Goal: Information Seeking & Learning: Learn about a topic

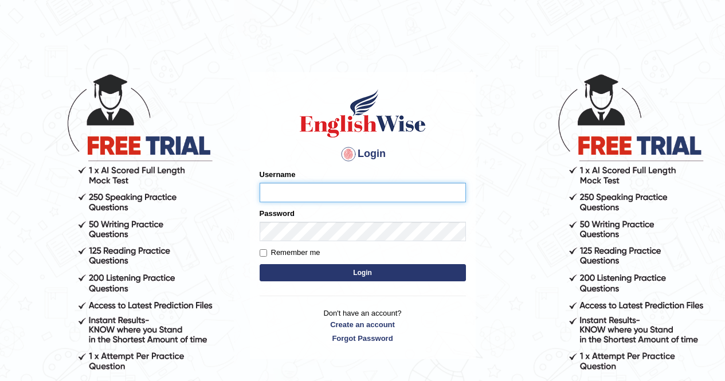
type input "Aliceenyonam"
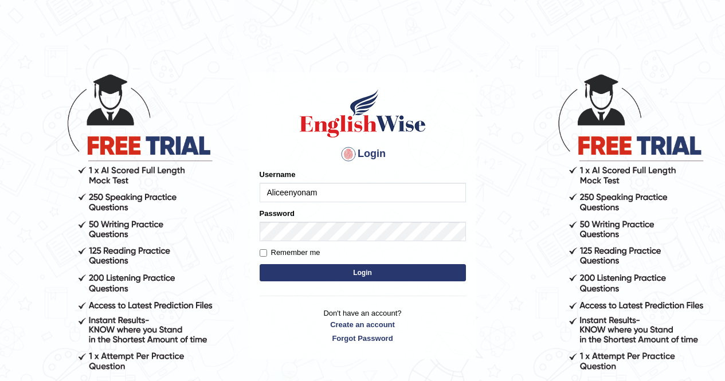
click at [369, 274] on button "Login" at bounding box center [363, 272] width 206 height 17
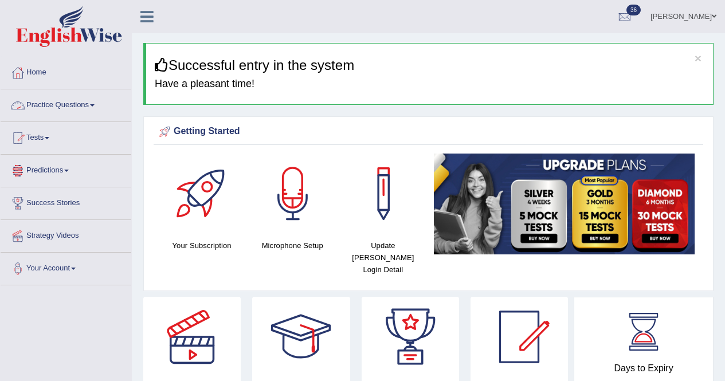
click at [49, 99] on link "Practice Questions" at bounding box center [66, 103] width 131 height 29
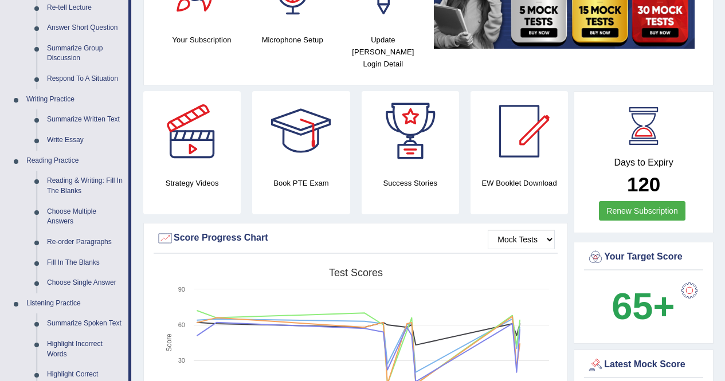
scroll to position [239, 0]
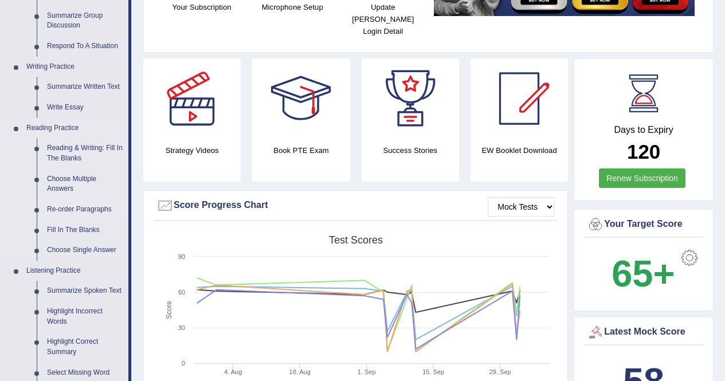
click at [96, 208] on link "Re-order Paragraphs" at bounding box center [85, 210] width 87 height 21
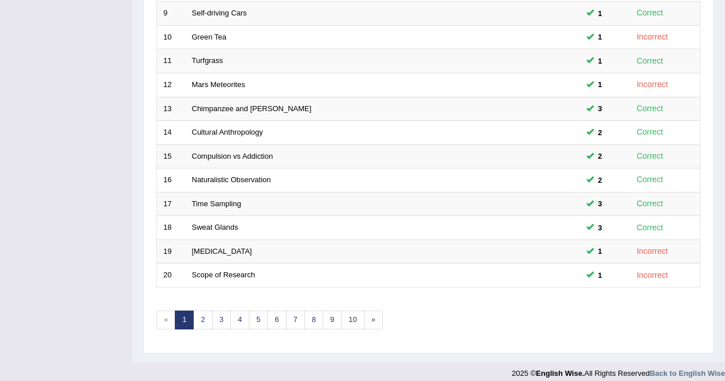
scroll to position [369, 0]
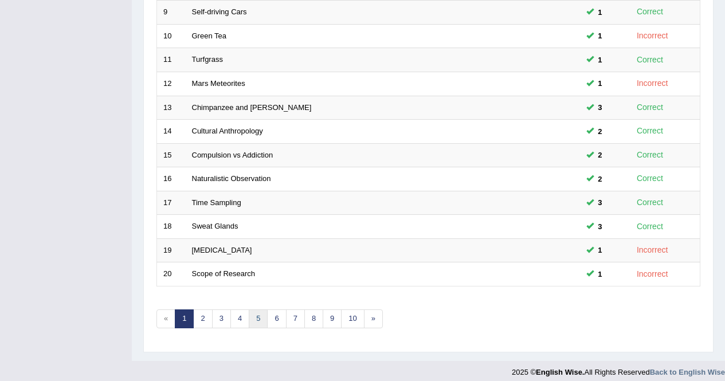
click at [255, 319] on link "5" at bounding box center [258, 319] width 19 height 19
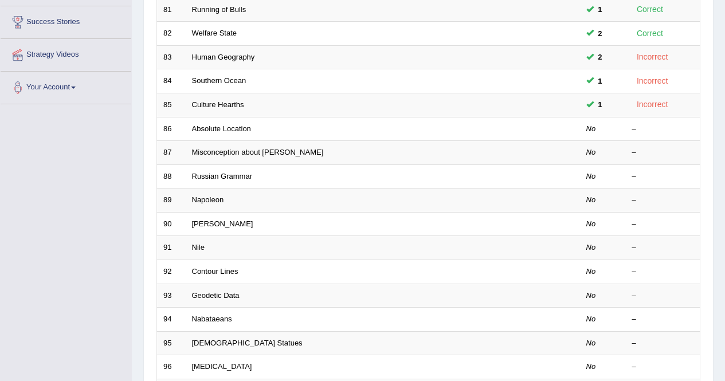
scroll to position [185, 0]
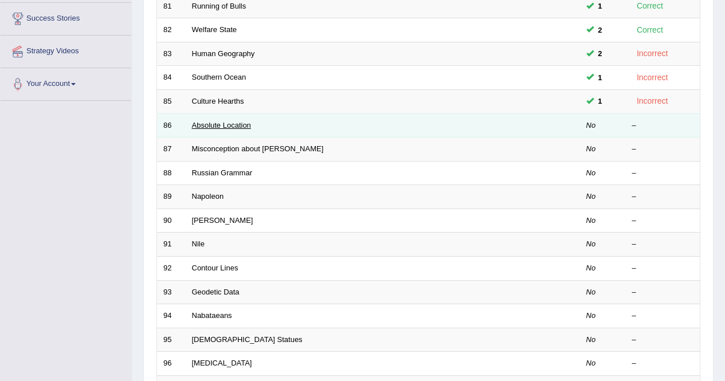
click at [219, 126] on link "Absolute Location" at bounding box center [221, 125] width 59 height 9
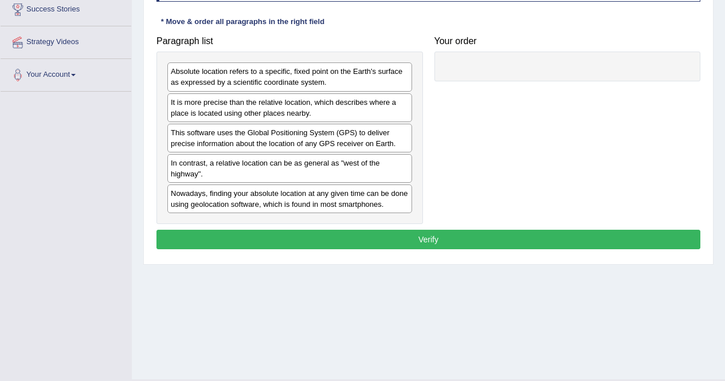
scroll to position [211, 0]
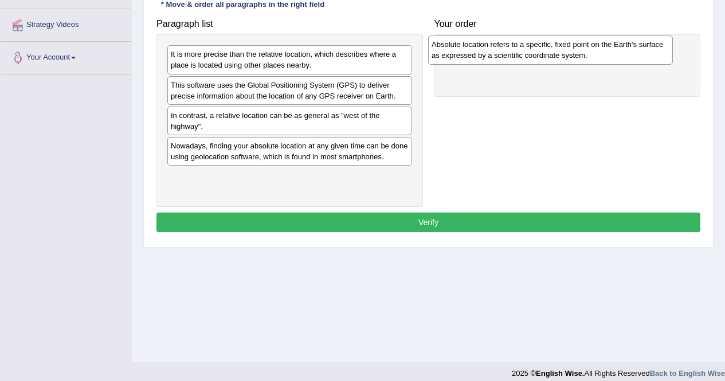
drag, startPoint x: 198, startPoint y: 66, endPoint x: 459, endPoint y: 56, distance: 260.5
click at [459, 56] on div "Absolute location refers to a specific, fixed point on the Earth's surface as e…" at bounding box center [550, 50] width 245 height 29
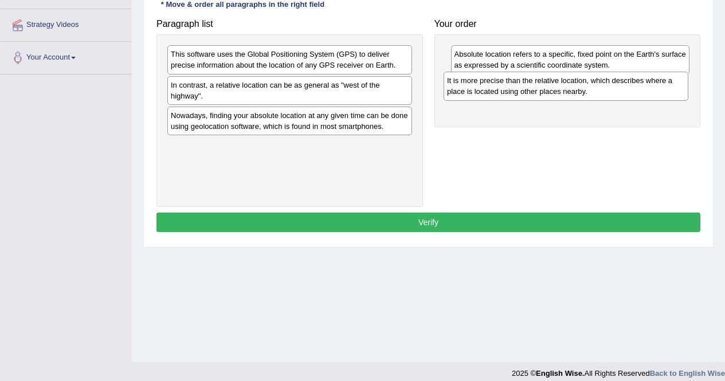
drag, startPoint x: 209, startPoint y: 59, endPoint x: 484, endPoint y: 85, distance: 276.0
click at [484, 85] on div "It is more precise than the relative location, which describes where a place is…" at bounding box center [566, 86] width 245 height 29
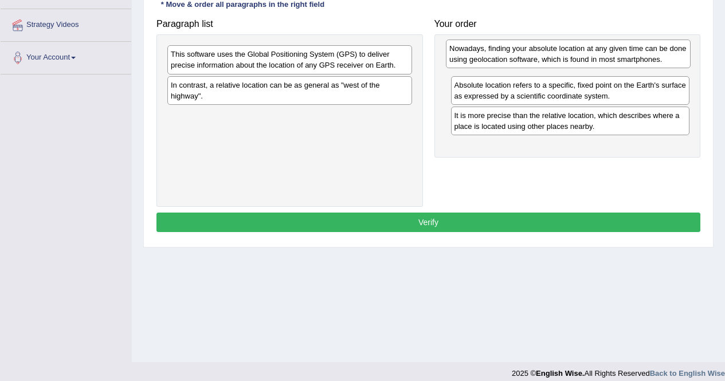
drag, startPoint x: 249, startPoint y: 126, endPoint x: 528, endPoint y: 59, distance: 286.7
click at [528, 59] on div "Nowadays, finding your absolute location at any given time can be done using ge…" at bounding box center [568, 54] width 245 height 29
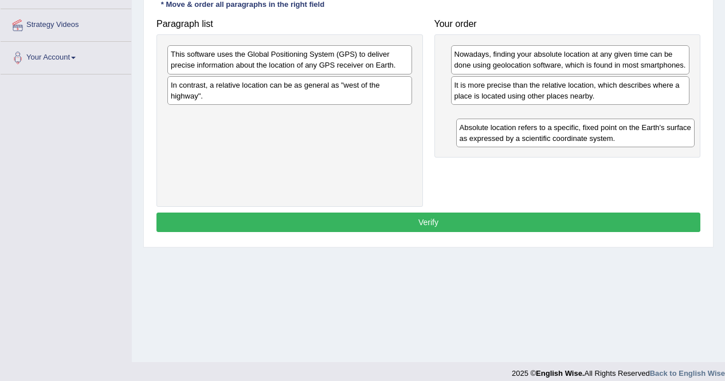
drag, startPoint x: 482, startPoint y: 108, endPoint x: 487, endPoint y: 139, distance: 32.0
click at [487, 139] on div "Absolute location refers to a specific, fixed point on the Earth's surface as e…" at bounding box center [575, 133] width 239 height 29
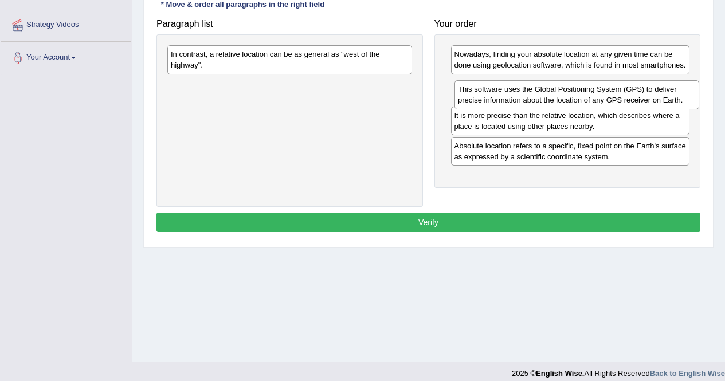
drag, startPoint x: 203, startPoint y: 64, endPoint x: 491, endPoint y: 99, distance: 290.0
click at [491, 99] on div "This software uses the Global Positioning System (GPS) to deliver precise infor…" at bounding box center [577, 94] width 245 height 29
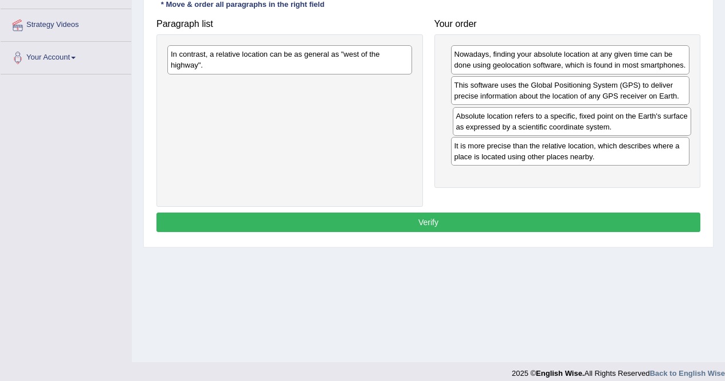
drag, startPoint x: 484, startPoint y: 169, endPoint x: 486, endPoint y: 128, distance: 40.8
click at [486, 128] on div "Absolute location refers to a specific, fixed point on the Earth's surface as e…" at bounding box center [572, 121] width 239 height 29
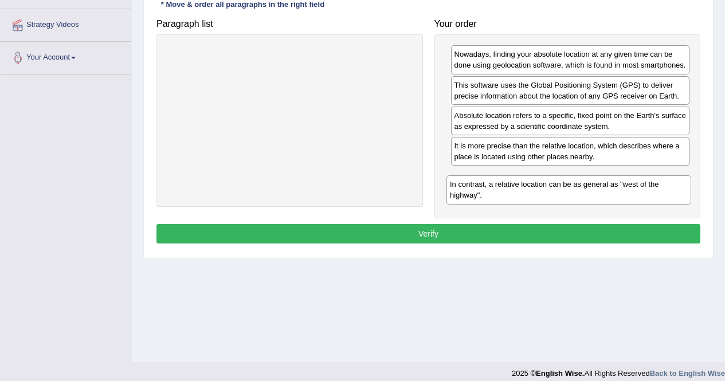
drag, startPoint x: 260, startPoint y: 57, endPoint x: 539, endPoint y: 188, distance: 308.1
click at [539, 188] on div "In contrast, a relative location can be as general as "west of the highway"." at bounding box center [569, 189] width 245 height 29
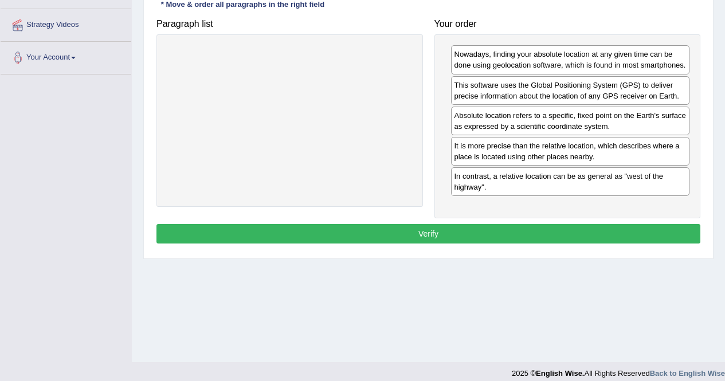
click at [516, 244] on button "Verify" at bounding box center [429, 233] width 544 height 19
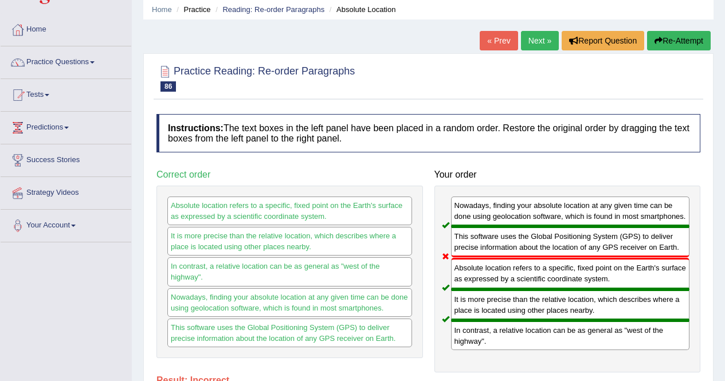
scroll to position [42, 0]
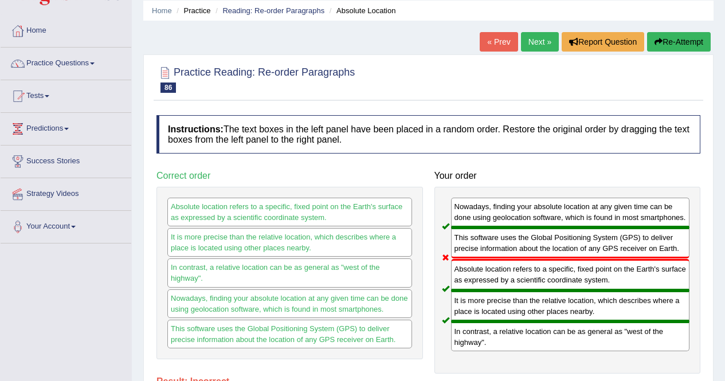
click at [525, 38] on link "Next »" at bounding box center [540, 41] width 38 height 19
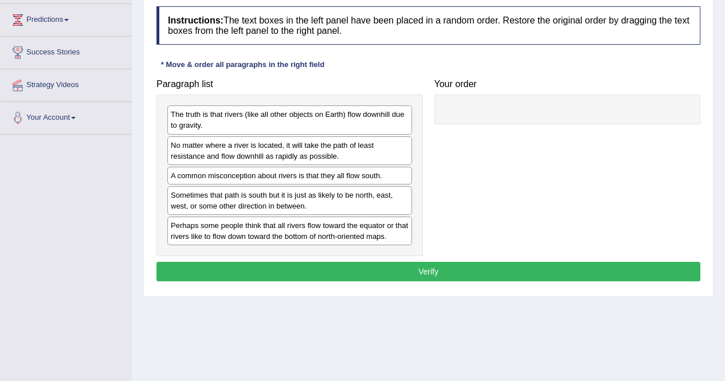
scroll to position [152, 0]
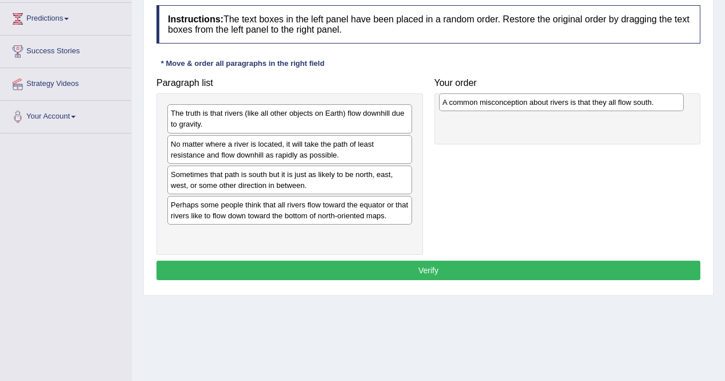
drag, startPoint x: 272, startPoint y: 178, endPoint x: 544, endPoint y: 106, distance: 281.3
click at [544, 106] on div "A common misconception about rivers is that they all flow south." at bounding box center [561, 102] width 245 height 18
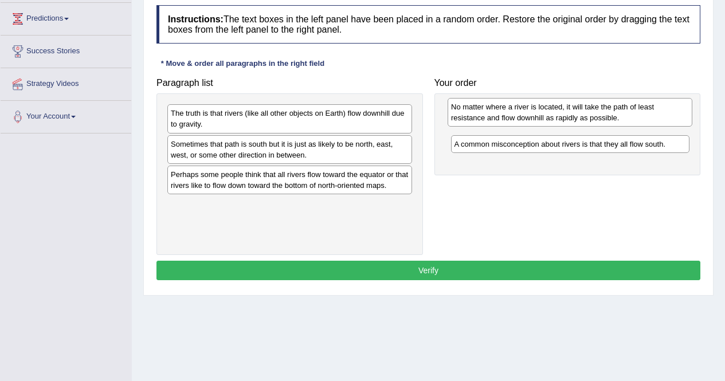
drag, startPoint x: 212, startPoint y: 153, endPoint x: 492, endPoint y: 115, distance: 282.9
click at [492, 115] on div "No matter where a river is located, it will take the path of least resistance a…" at bounding box center [570, 112] width 245 height 29
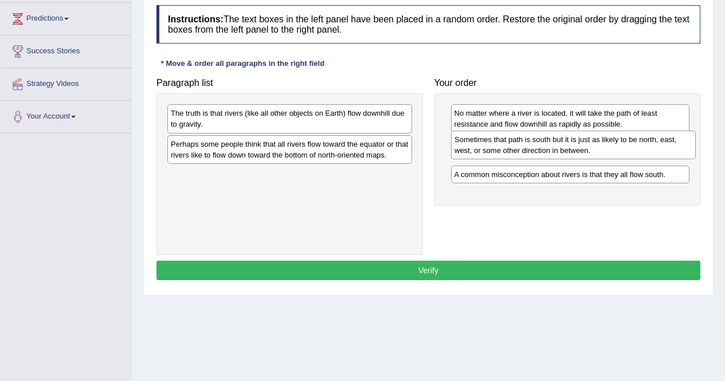
drag, startPoint x: 283, startPoint y: 151, endPoint x: 567, endPoint y: 147, distance: 283.9
click at [567, 147] on div "Sometimes that path is south but it is just as likely to be north, east, west, …" at bounding box center [573, 145] width 245 height 29
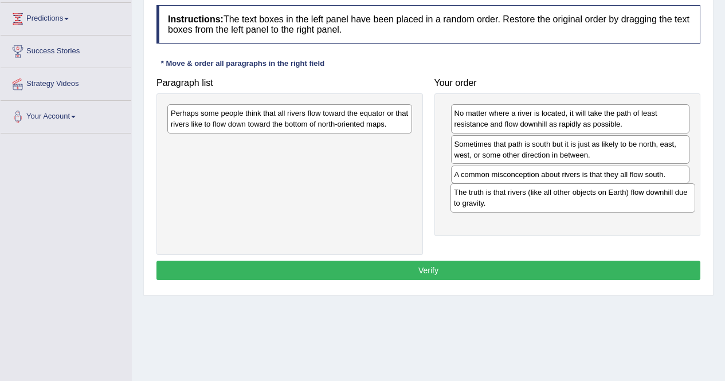
drag, startPoint x: 344, startPoint y: 120, endPoint x: 627, endPoint y: 199, distance: 294.1
click at [627, 199] on div "The truth is that rivers (like all other objects on Earth) flow downhill due to…" at bounding box center [573, 198] width 245 height 29
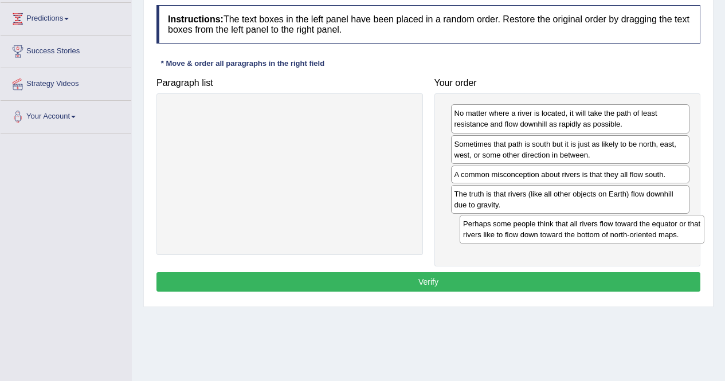
drag, startPoint x: 247, startPoint y: 128, endPoint x: 539, endPoint y: 239, distance: 312.7
click at [539, 239] on div "Perhaps some people think that all rivers flow toward the equator or that river…" at bounding box center [582, 229] width 245 height 29
click at [458, 282] on button "Verify" at bounding box center [429, 281] width 544 height 19
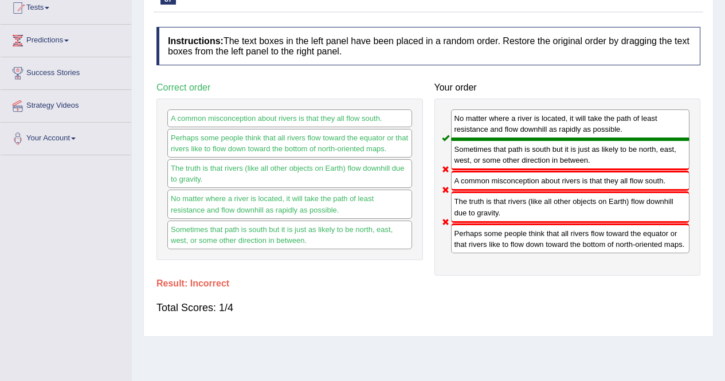
scroll to position [75, 0]
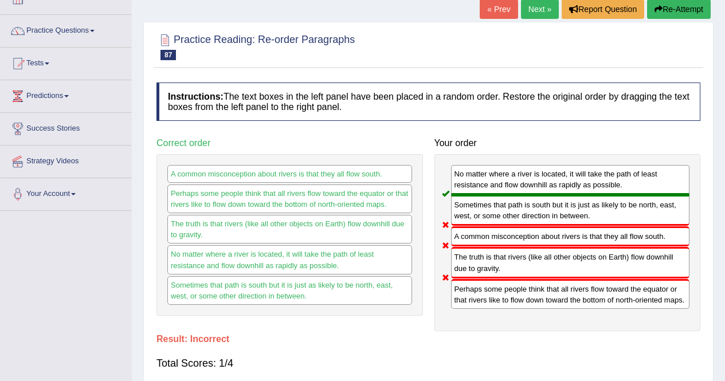
click at [535, 10] on link "Next »" at bounding box center [540, 8] width 38 height 19
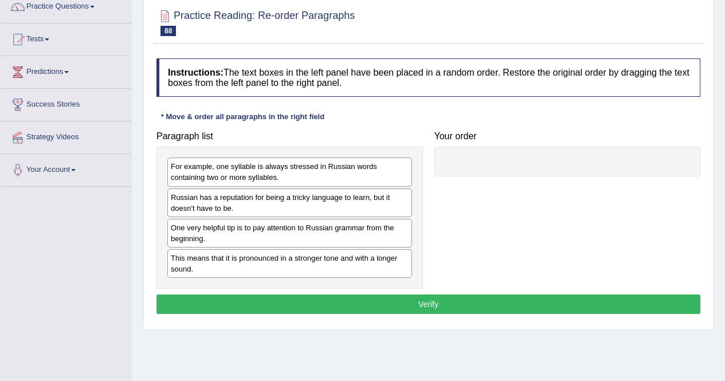
scroll to position [106, 0]
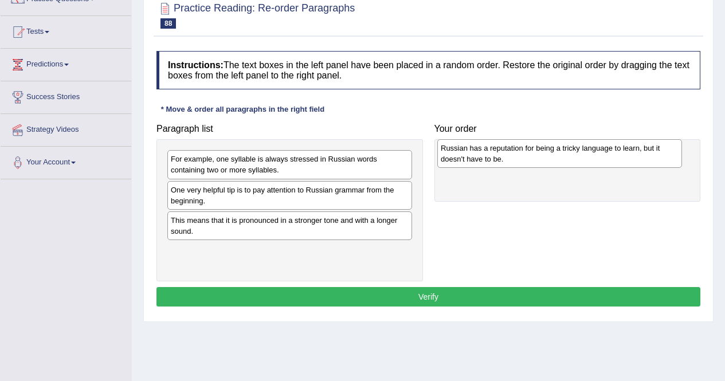
drag, startPoint x: 275, startPoint y: 200, endPoint x: 543, endPoint y: 160, distance: 270.8
click at [543, 160] on div "Russian has a reputation for being a tricky language to learn, but it doesn't h…" at bounding box center [560, 153] width 245 height 29
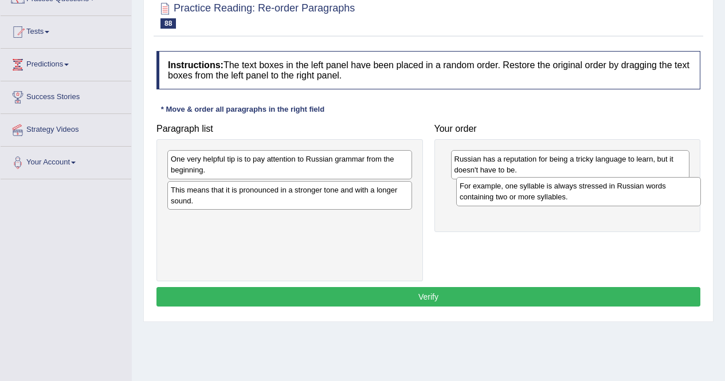
drag, startPoint x: 198, startPoint y: 169, endPoint x: 487, endPoint y: 196, distance: 290.3
click at [487, 196] on div "For example, one syllable is always stressed in Russian words containing two or…" at bounding box center [578, 191] width 245 height 29
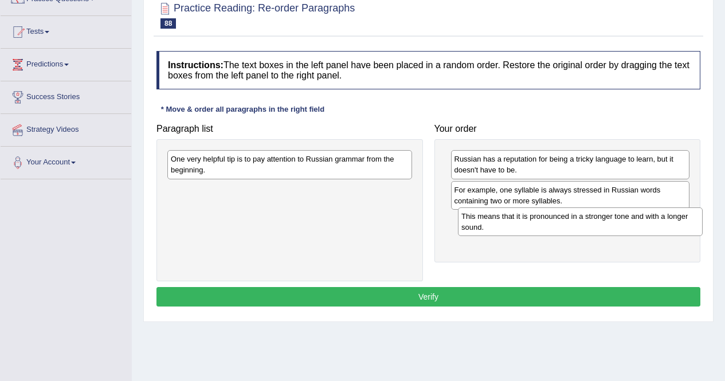
drag, startPoint x: 298, startPoint y: 198, endPoint x: 587, endPoint y: 225, distance: 290.3
click at [587, 225] on div "This means that it is pronounced in a stronger tone and with a longer sound." at bounding box center [580, 222] width 245 height 29
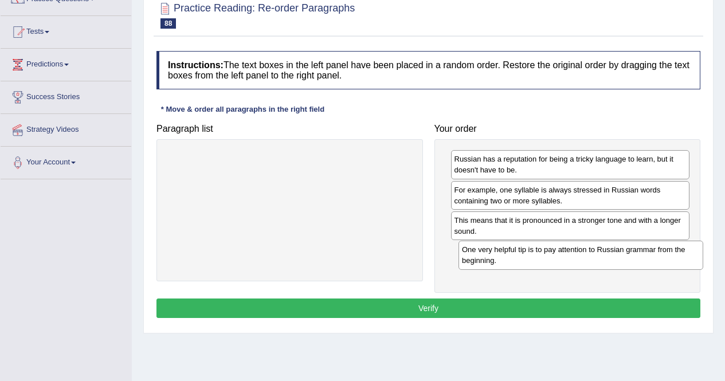
drag, startPoint x: 357, startPoint y: 173, endPoint x: 649, endPoint y: 263, distance: 305.1
click at [649, 263] on div "One very helpful tip is to pay attention to Russian grammar from the beginning." at bounding box center [581, 255] width 245 height 29
click at [577, 314] on button "Verify" at bounding box center [429, 308] width 544 height 19
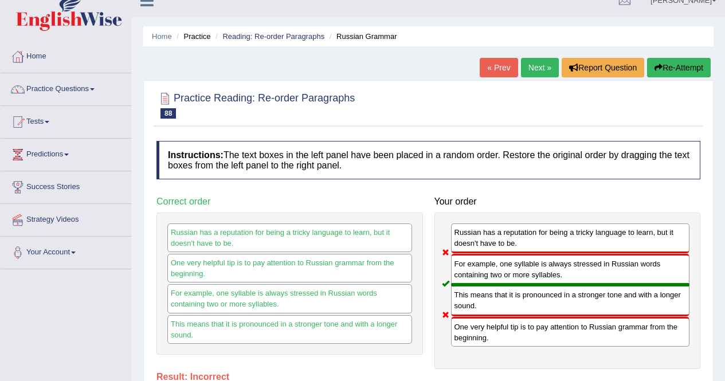
scroll to position [0, 0]
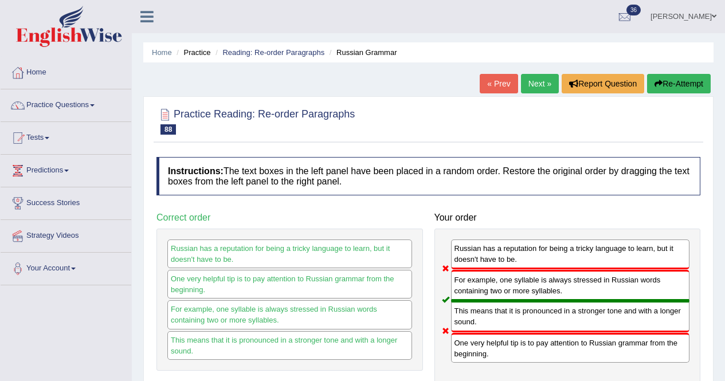
click at [523, 83] on link "Next »" at bounding box center [540, 83] width 38 height 19
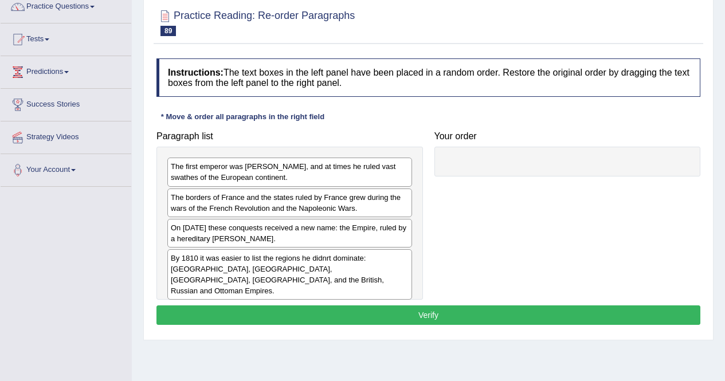
scroll to position [102, 0]
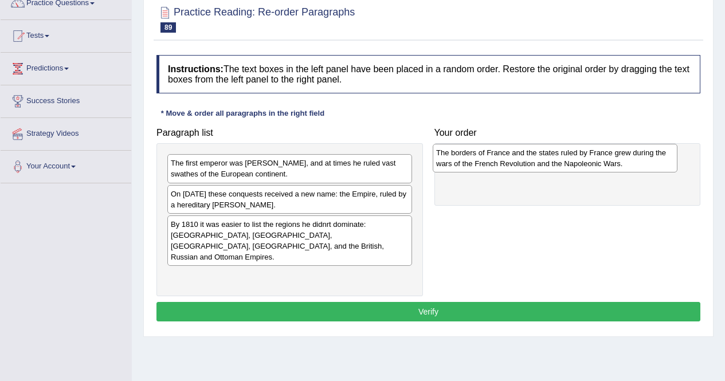
drag, startPoint x: 243, startPoint y: 209, endPoint x: 509, endPoint y: 167, distance: 268.7
click at [509, 167] on div "The borders of France and the states ruled by France grew during the wars of th…" at bounding box center [555, 158] width 245 height 29
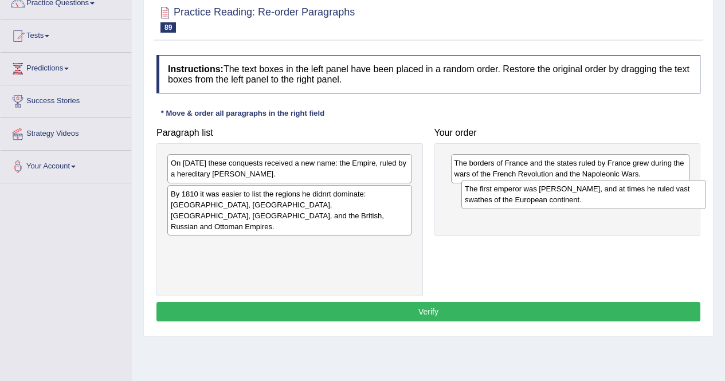
drag, startPoint x: 233, startPoint y: 170, endPoint x: 527, endPoint y: 196, distance: 295.3
click at [527, 196] on div "The first emperor was [PERSON_NAME], and at times he ruled vast swathes of the …" at bounding box center [584, 194] width 245 height 29
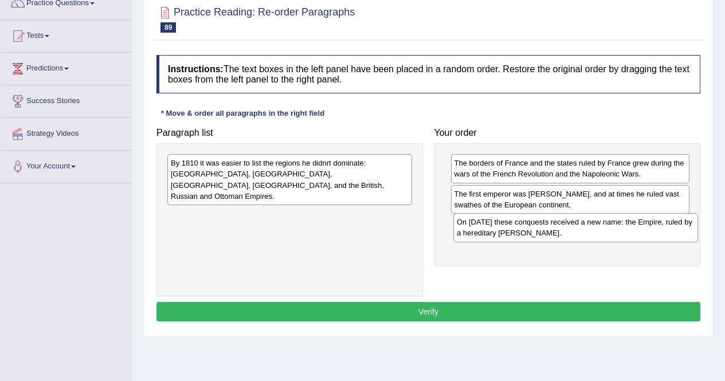
drag, startPoint x: 327, startPoint y: 179, endPoint x: 613, endPoint y: 238, distance: 292.2
click at [613, 238] on div "On [DATE] these conquests received a new name: the Empire, ruled by a hereditar…" at bounding box center [576, 227] width 245 height 29
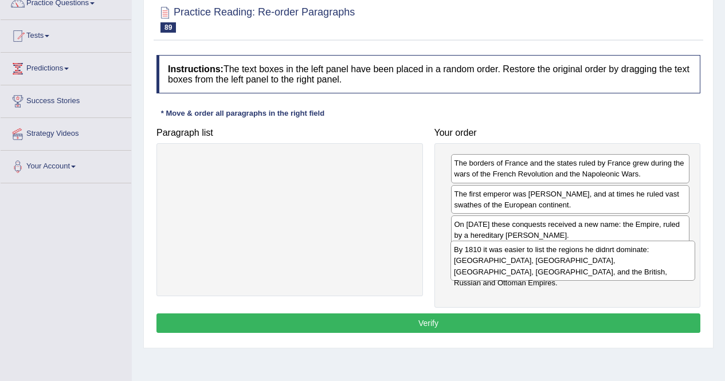
drag, startPoint x: 286, startPoint y: 186, endPoint x: 567, endPoint y: 266, distance: 292.6
click at [567, 266] on div "By 1810 it was easier to list the regions he didnrt dominate: [GEOGRAPHIC_DATA]…" at bounding box center [573, 261] width 245 height 40
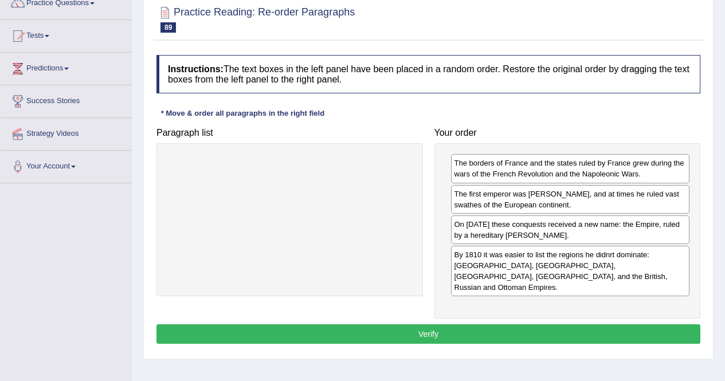
click at [508, 325] on button "Verify" at bounding box center [429, 334] width 544 height 19
